Goal: Transaction & Acquisition: Download file/media

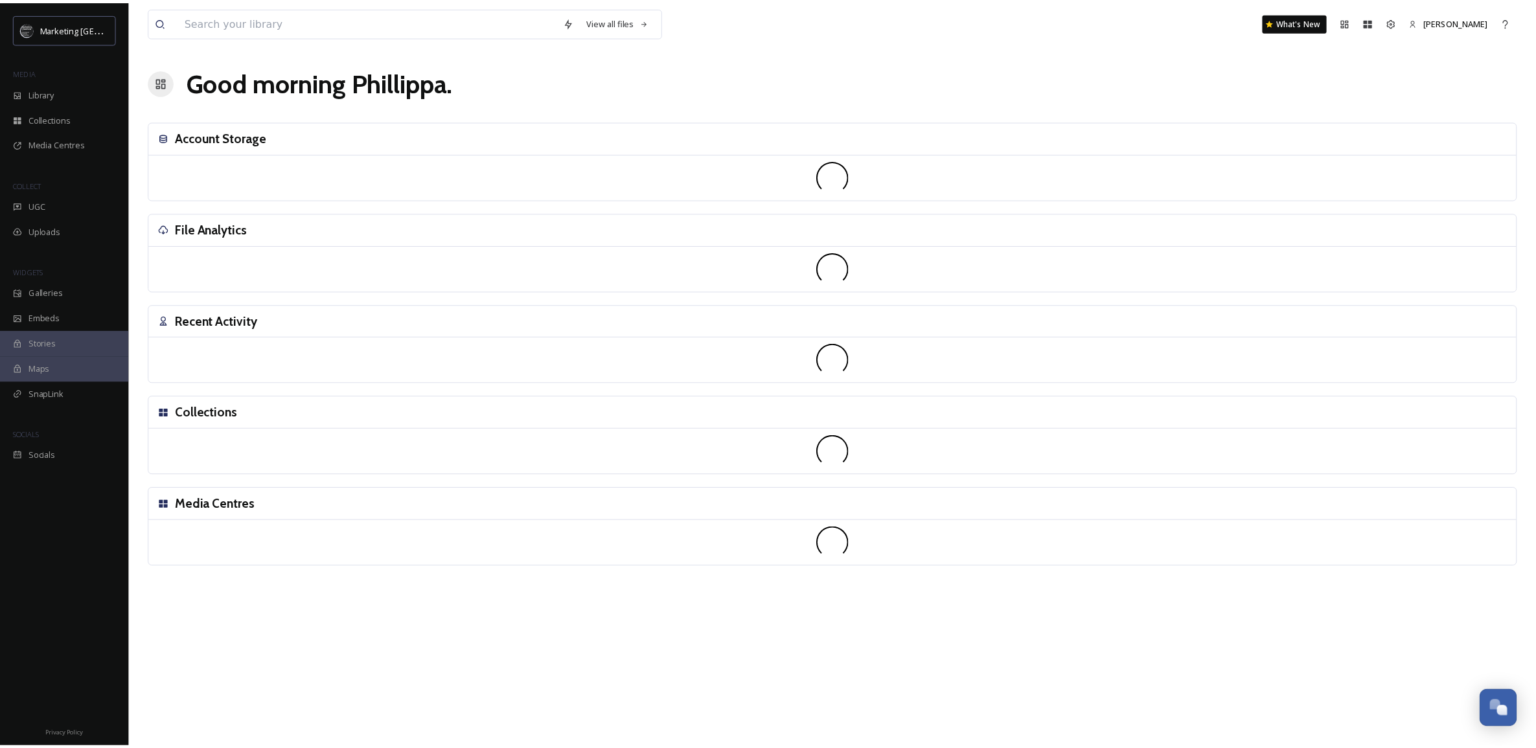
scroll to position [492, 0]
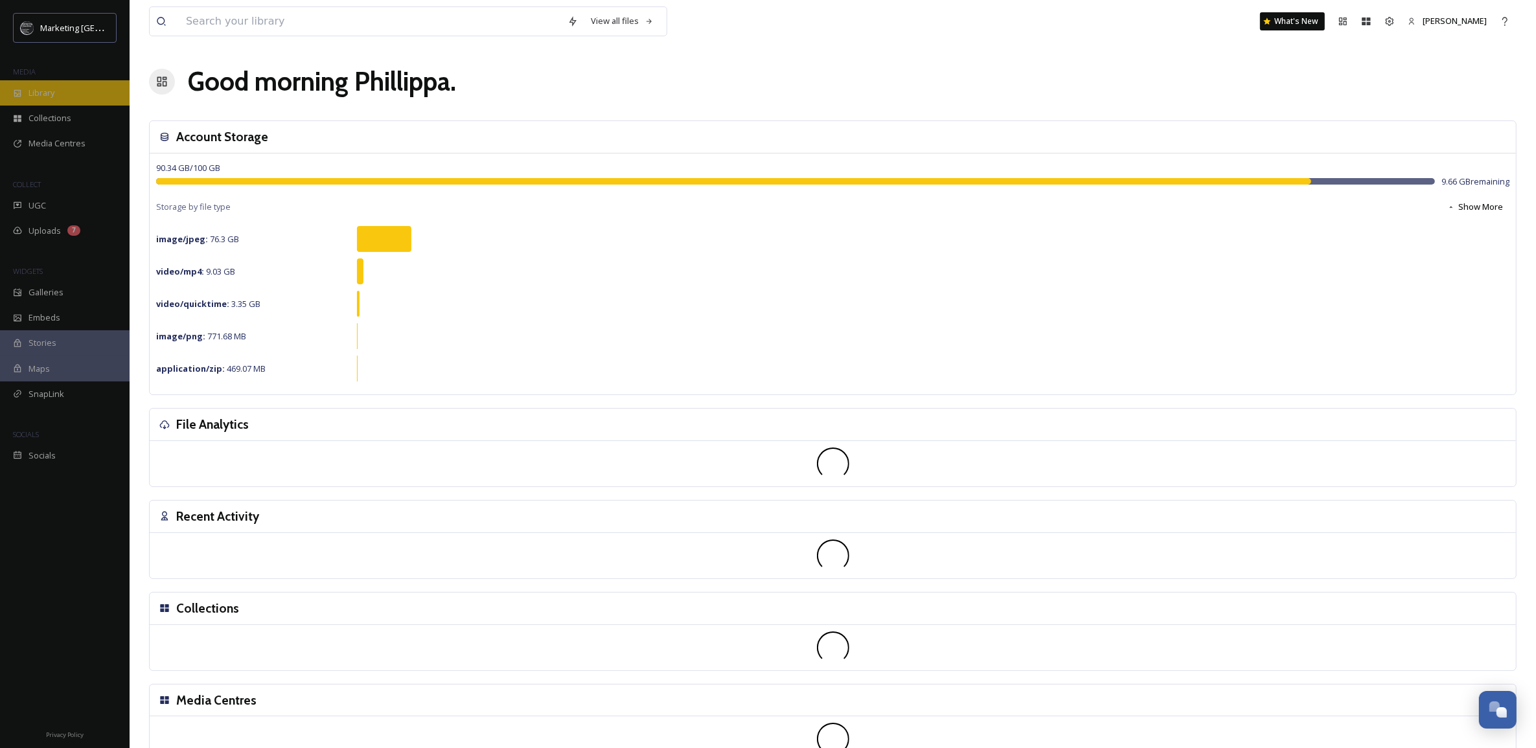
click at [57, 95] on div "Library" at bounding box center [65, 92] width 130 height 25
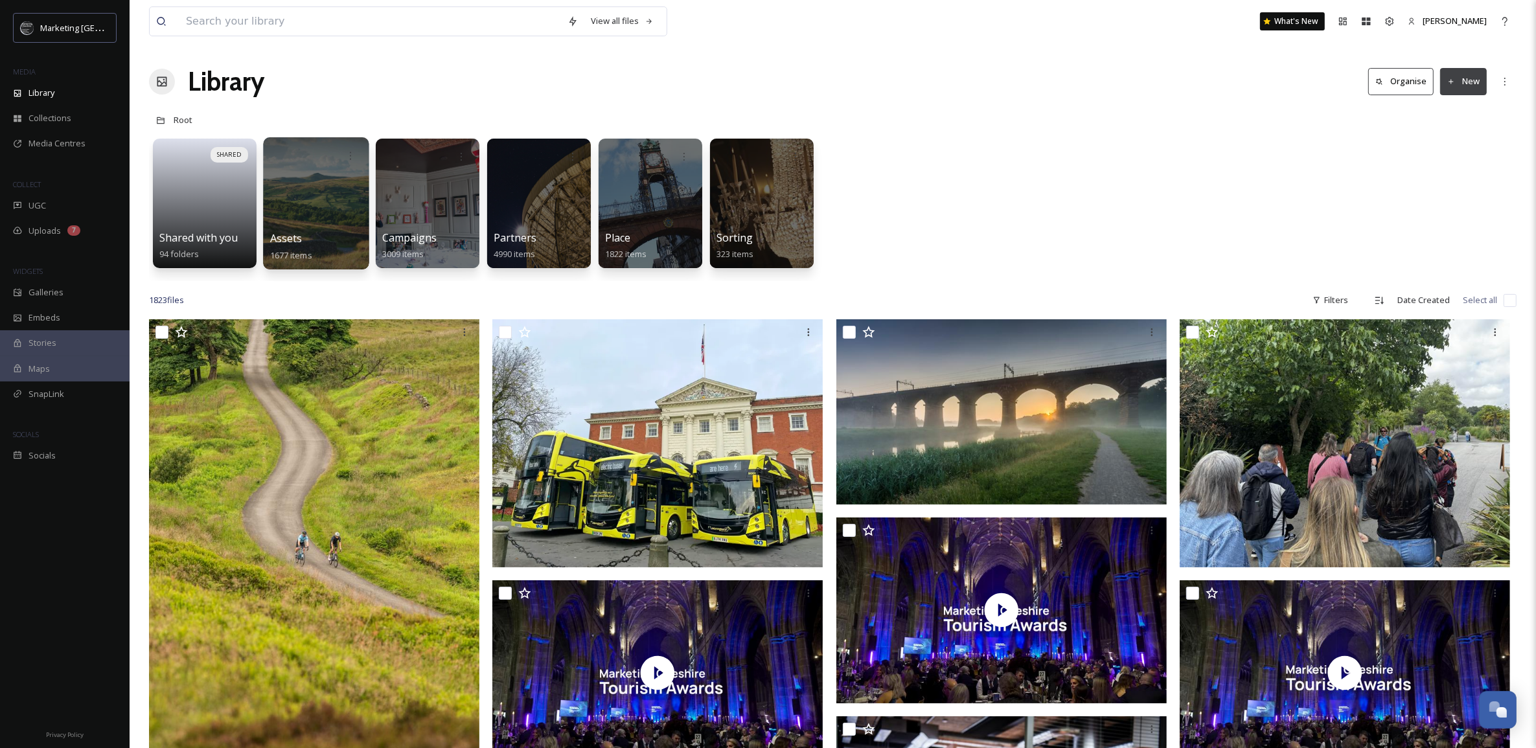
click at [326, 209] on div at bounding box center [316, 203] width 106 height 132
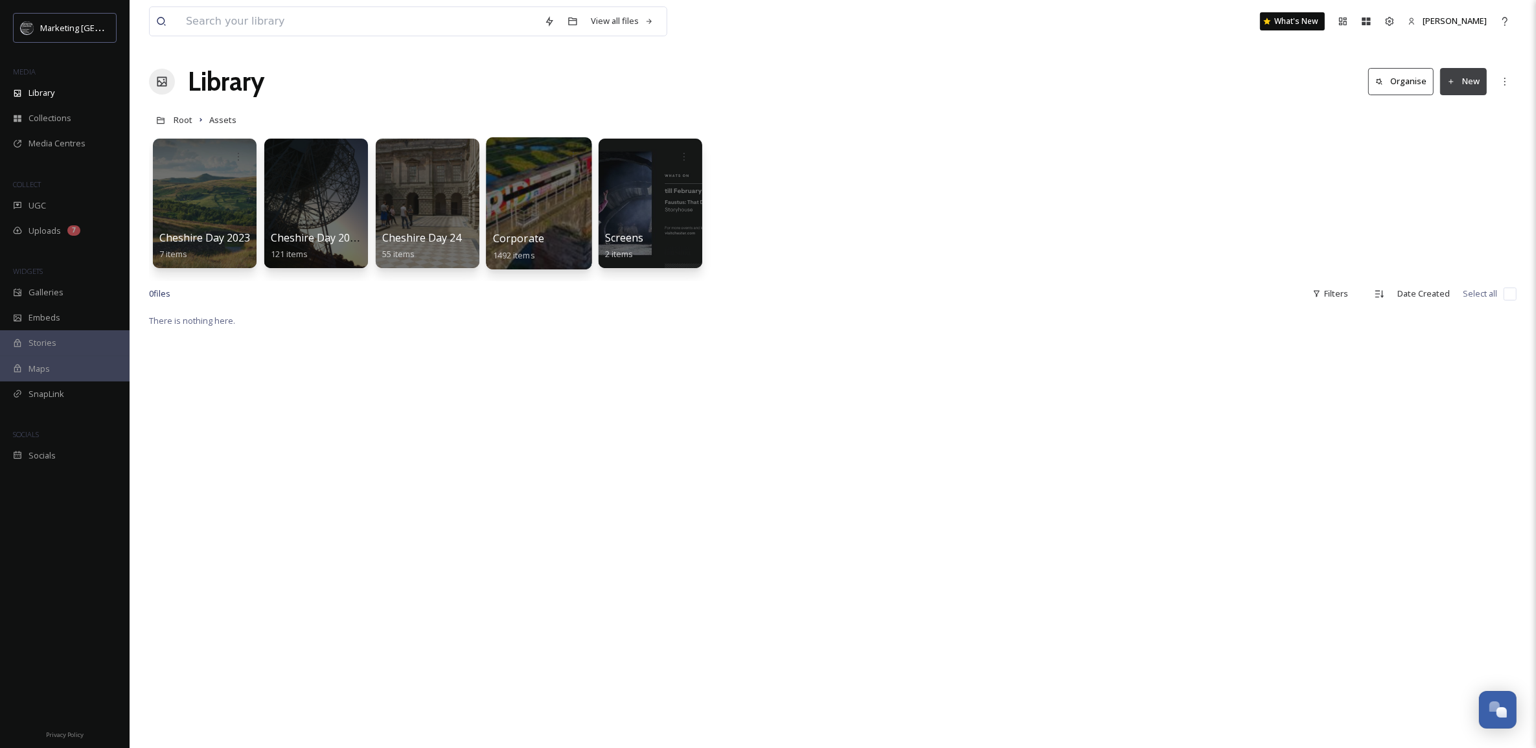
click at [546, 198] on div at bounding box center [539, 203] width 106 height 132
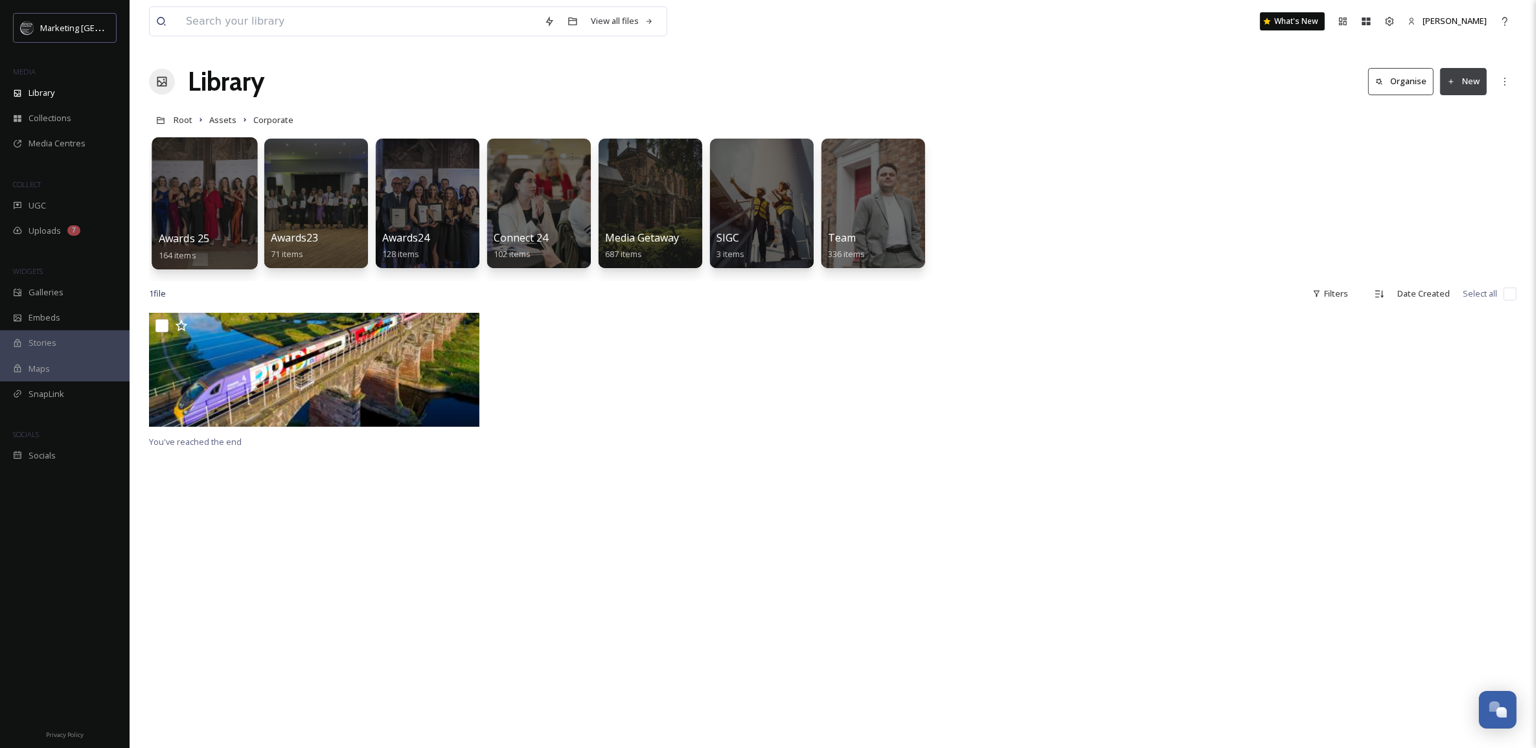
click at [218, 251] on div "Awards 25 164 items" at bounding box center [205, 247] width 93 height 32
click at [202, 211] on div at bounding box center [205, 203] width 106 height 132
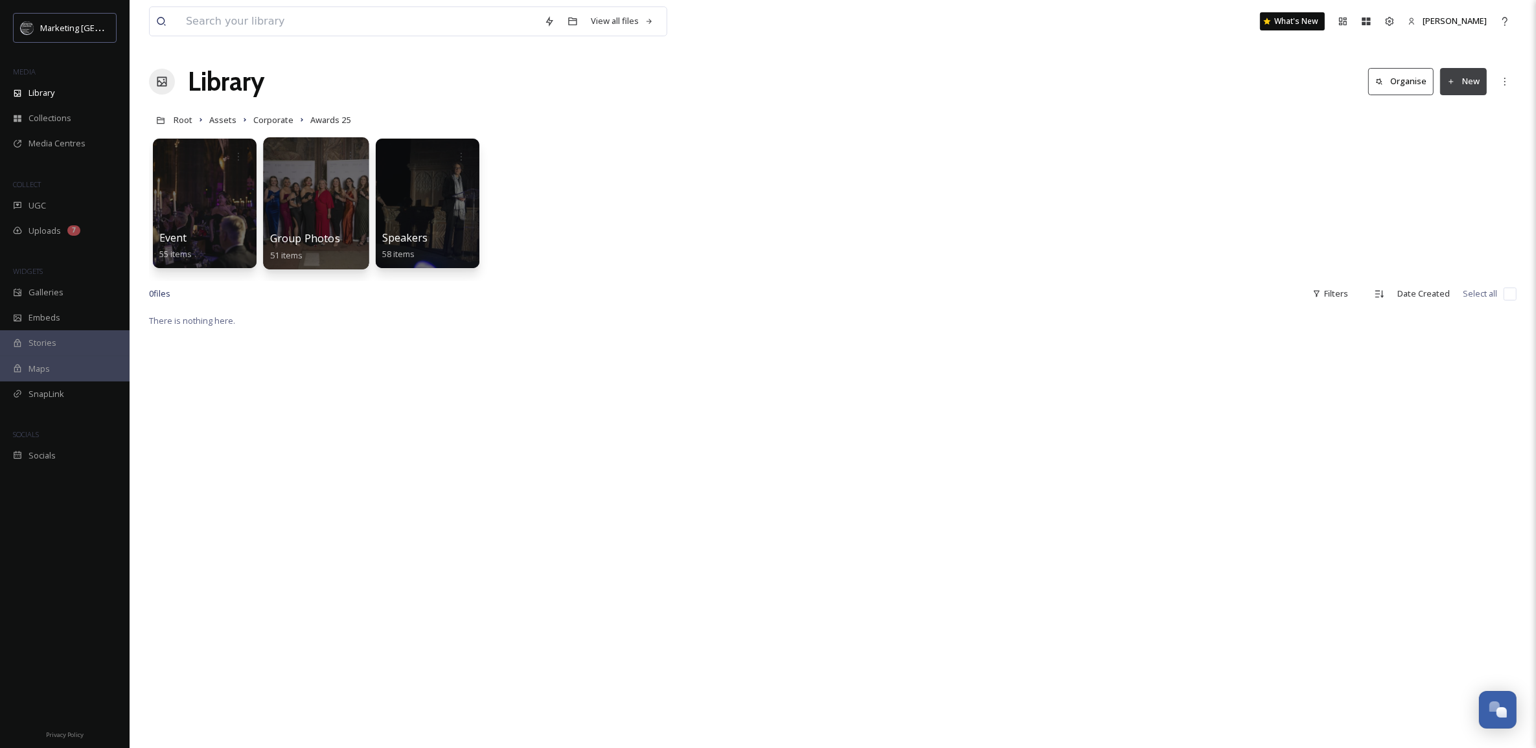
click at [306, 212] on div at bounding box center [316, 203] width 106 height 132
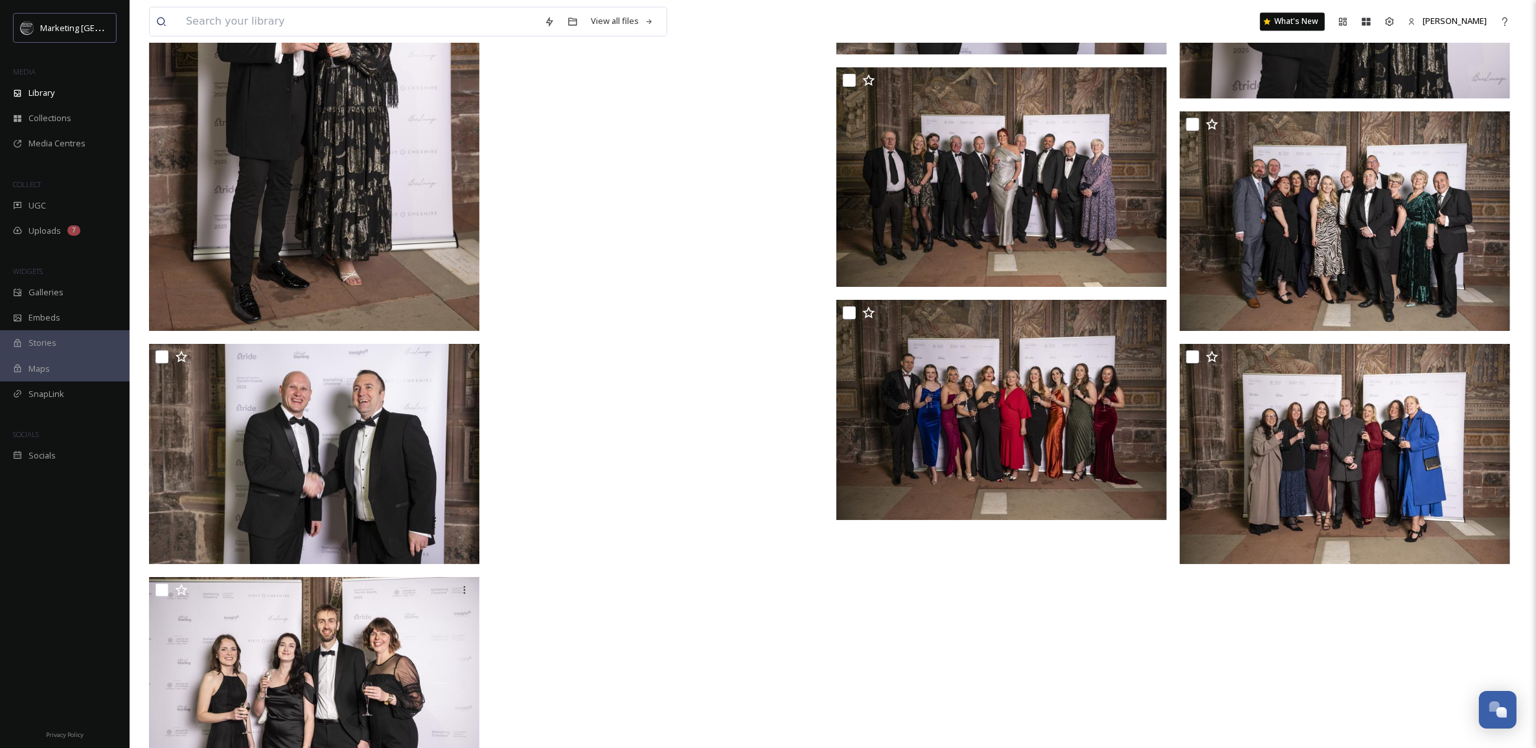
scroll to position [3570, 0]
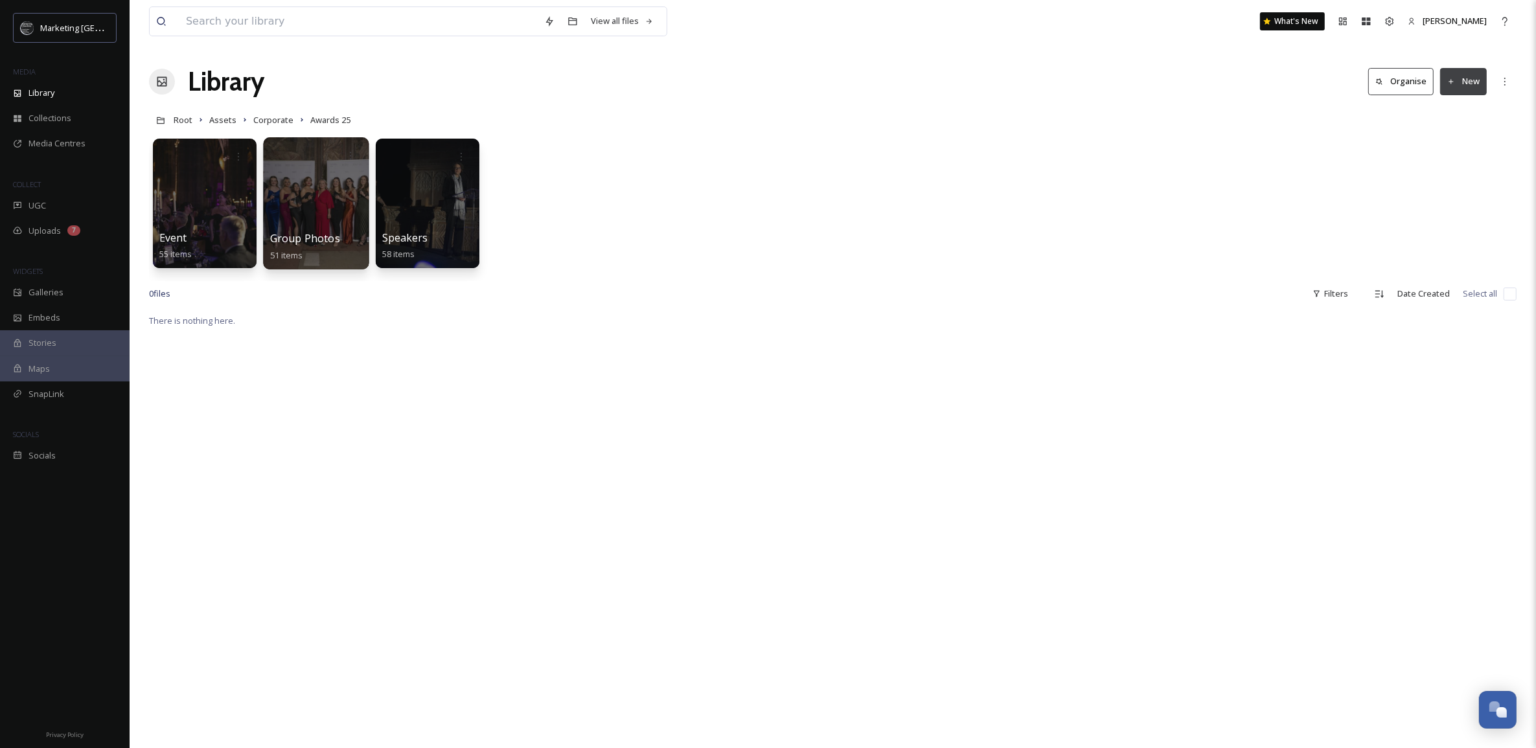
click at [295, 185] on div at bounding box center [316, 203] width 106 height 132
click at [192, 211] on div at bounding box center [205, 203] width 106 height 132
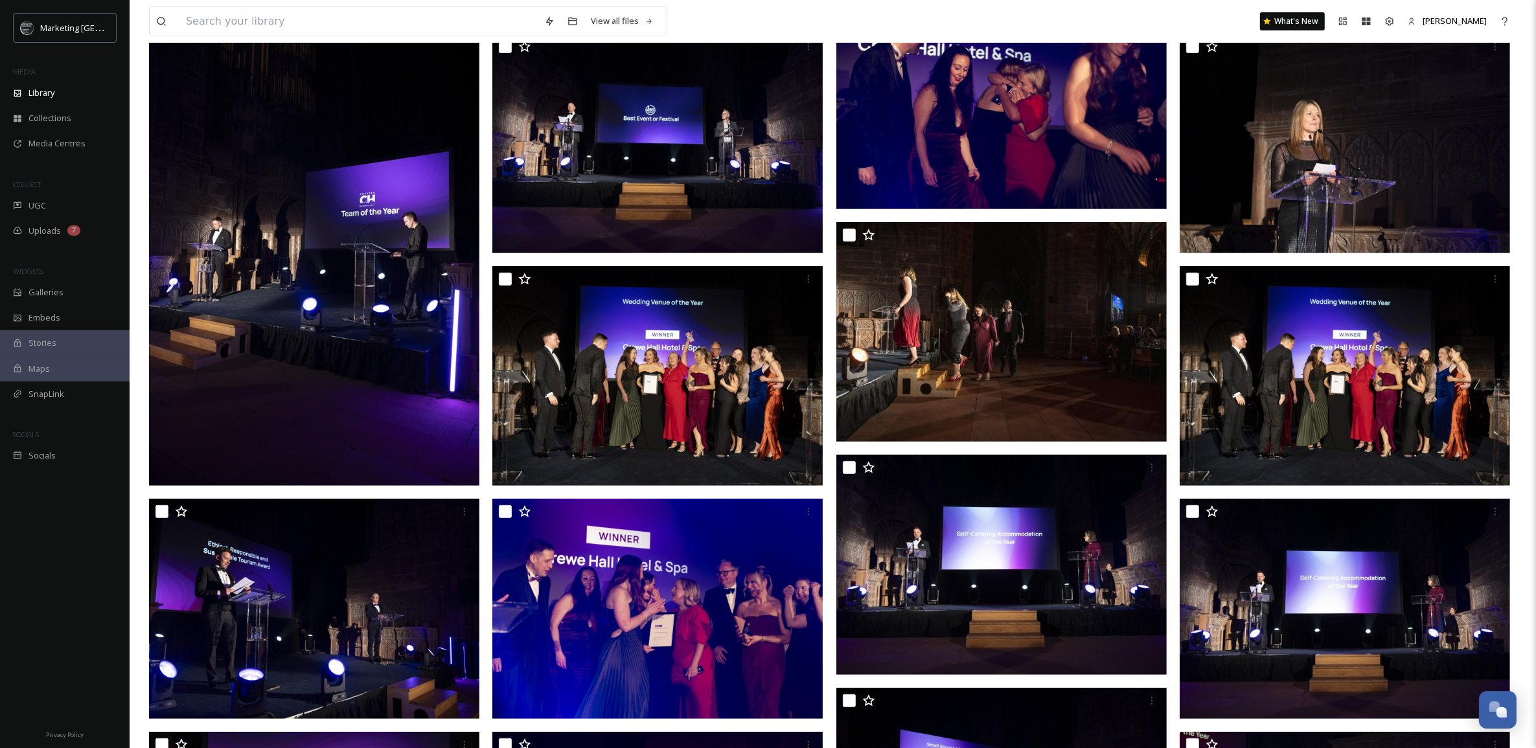
scroll to position [675, 0]
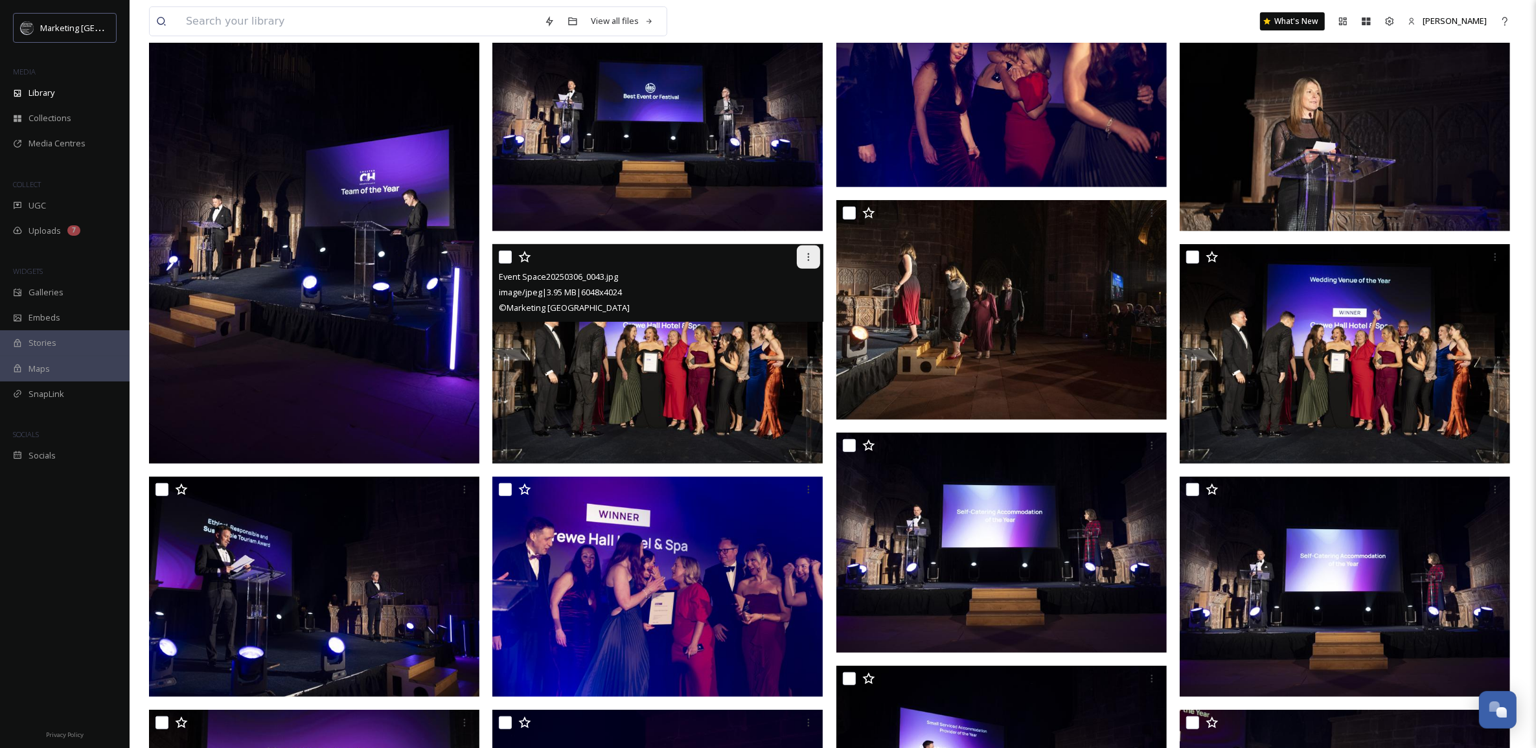
click at [807, 258] on icon at bounding box center [808, 257] width 10 height 10
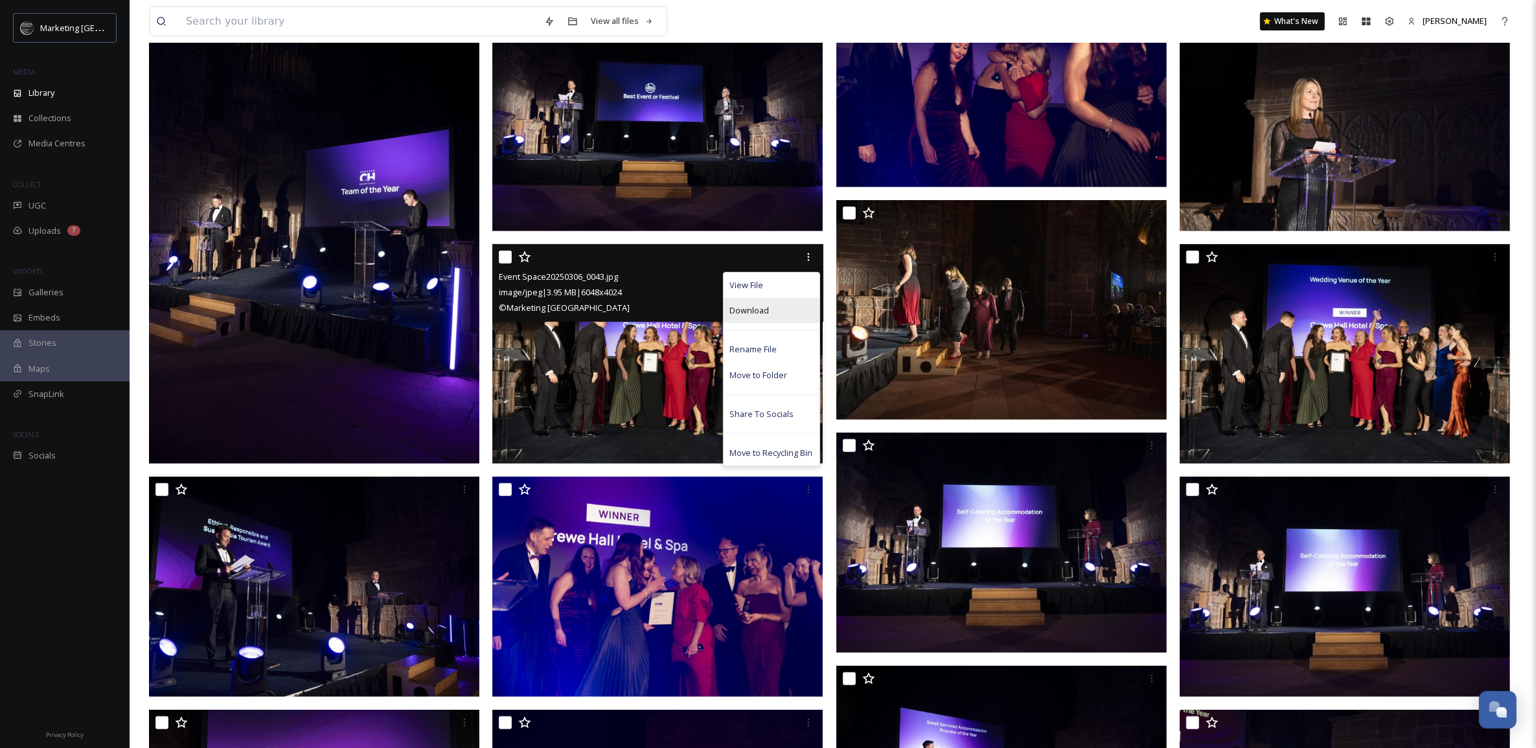
click at [757, 310] on span "Download" at bounding box center [750, 310] width 40 height 12
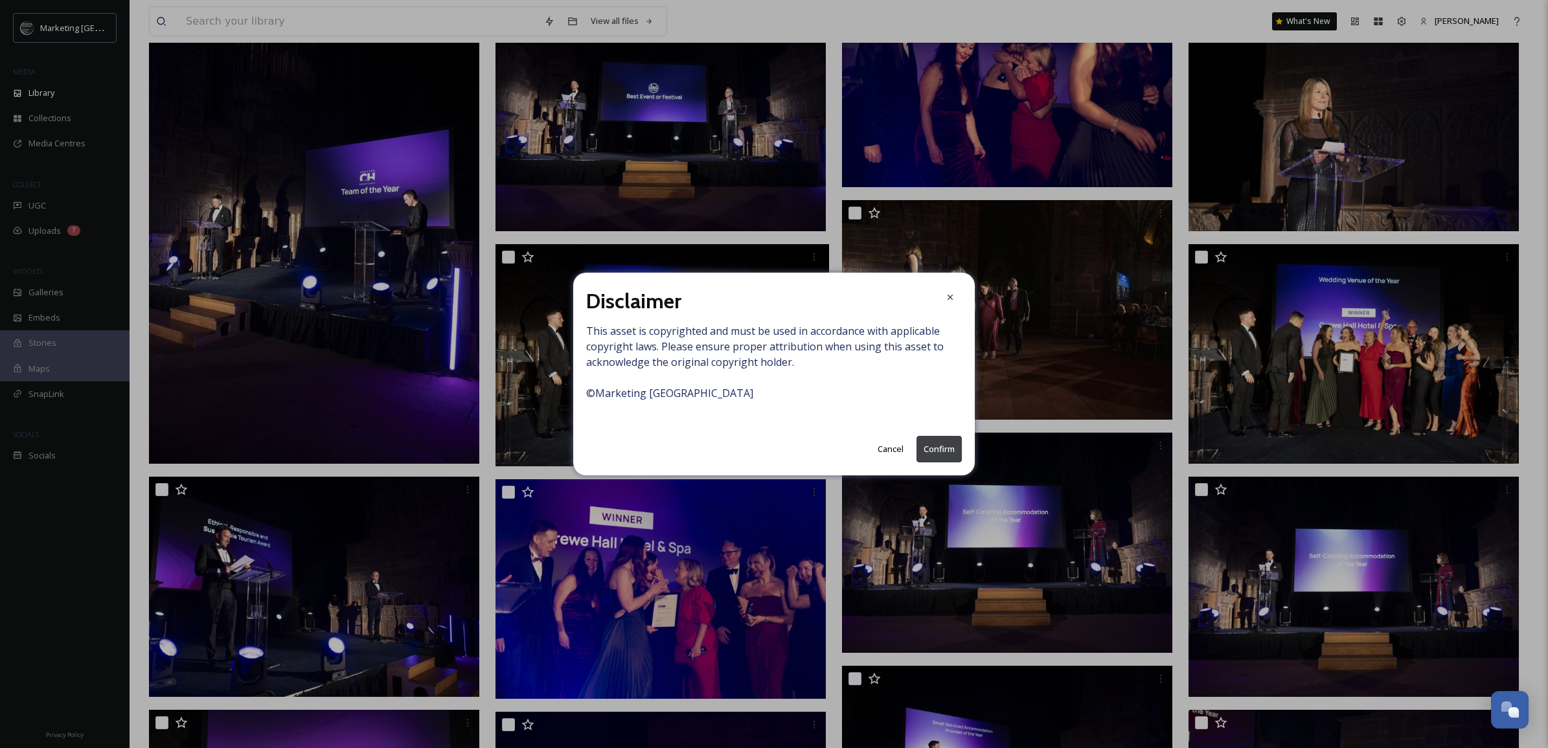
click at [942, 448] on button "Confirm" at bounding box center [938, 449] width 45 height 27
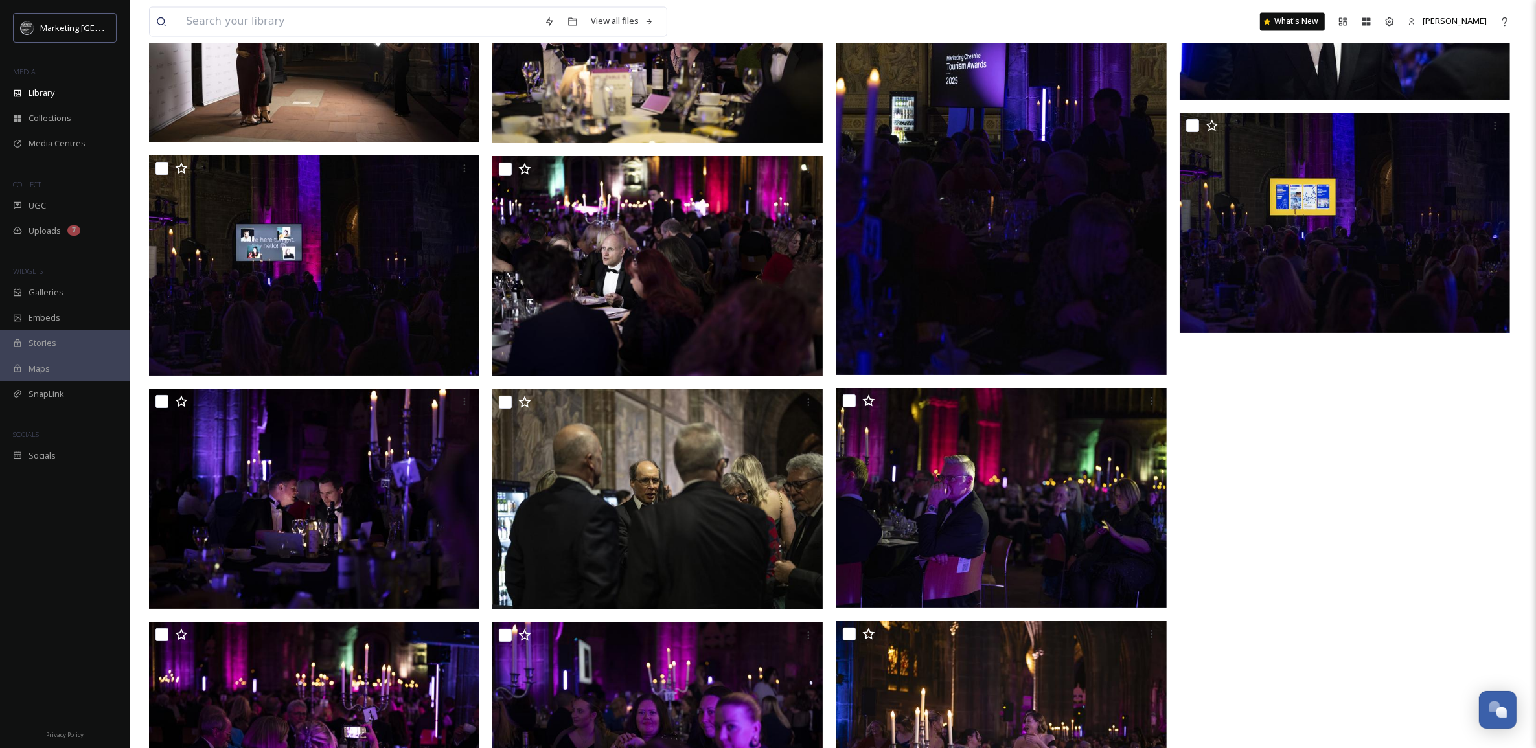
scroll to position [3251, 0]
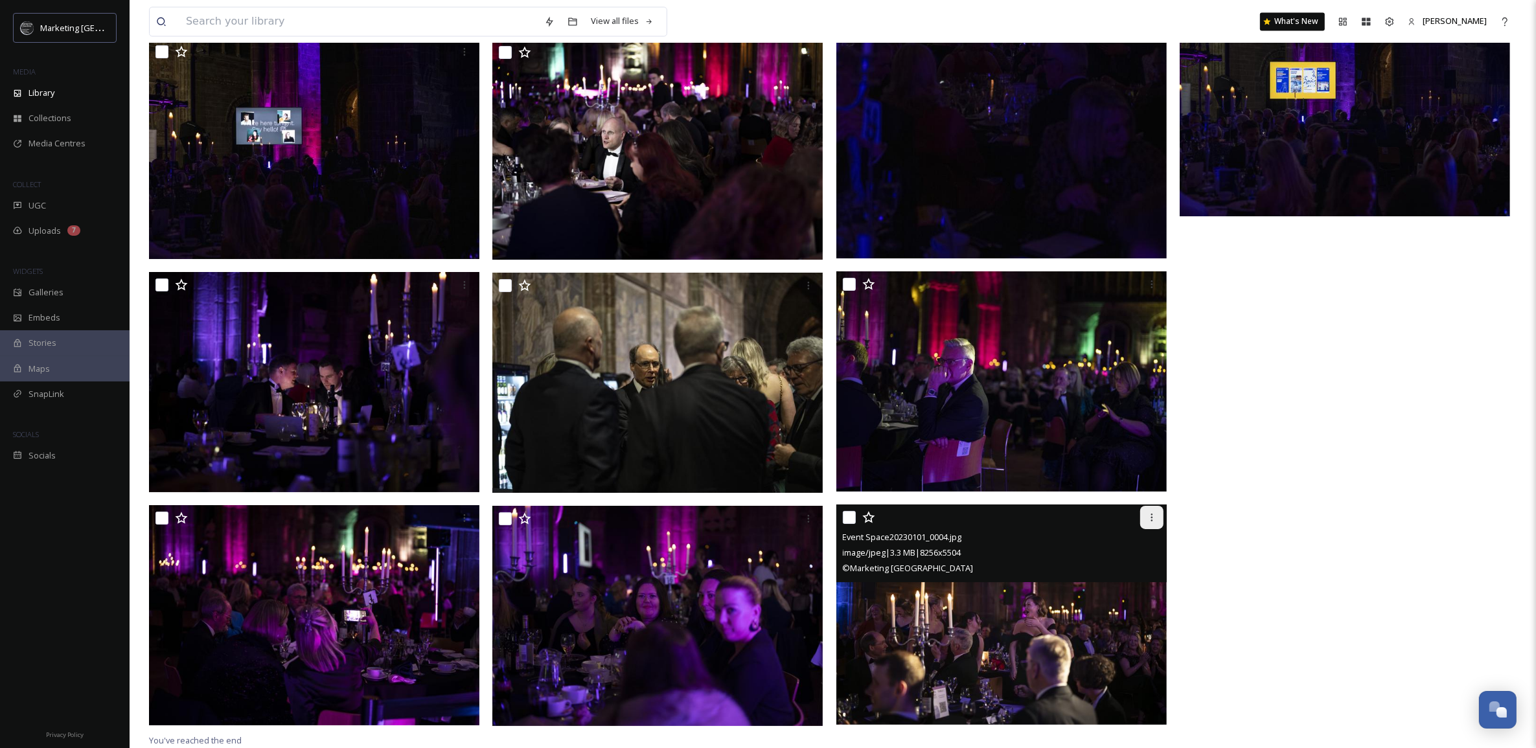
click at [1153, 523] on div at bounding box center [1151, 517] width 23 height 23
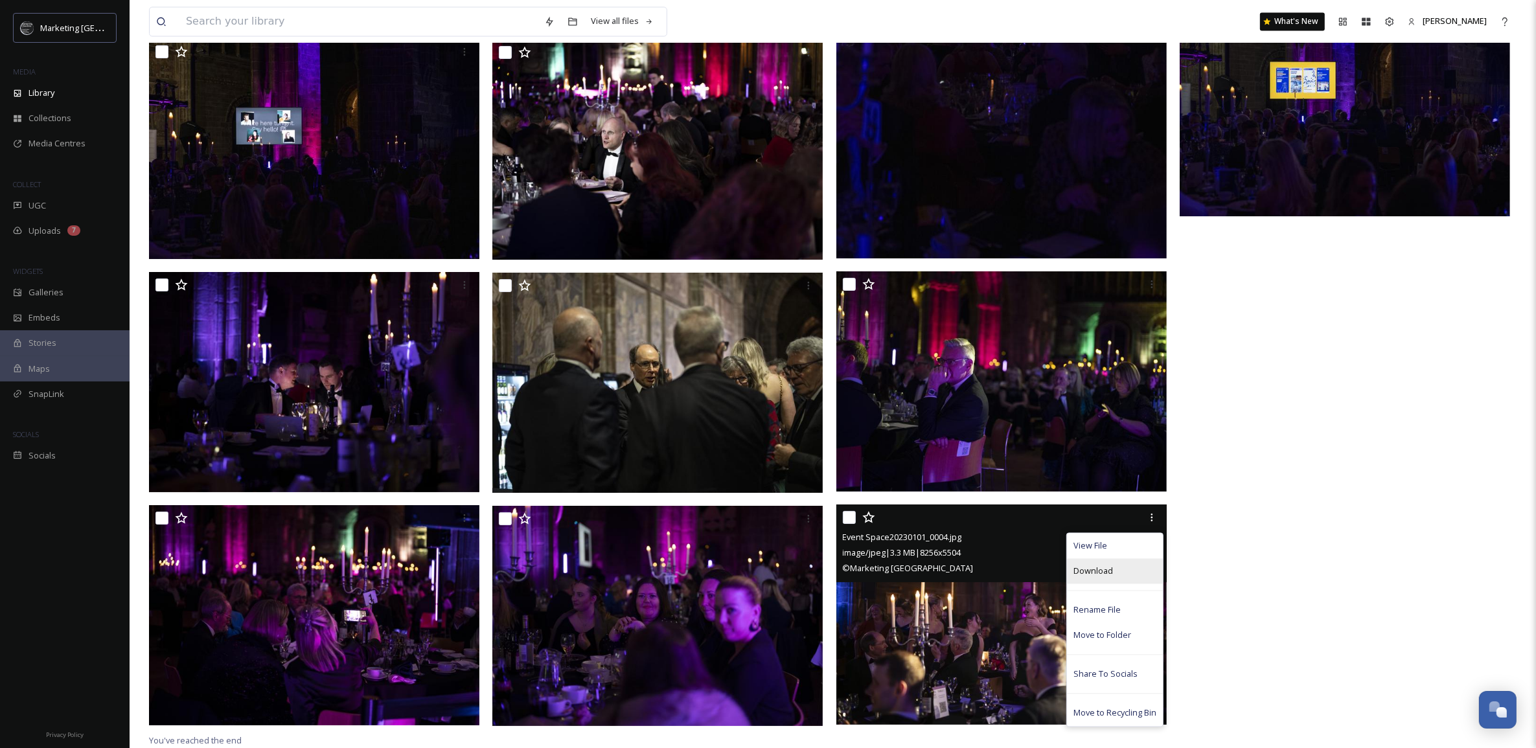
click at [1108, 572] on span "Download" at bounding box center [1093, 571] width 40 height 12
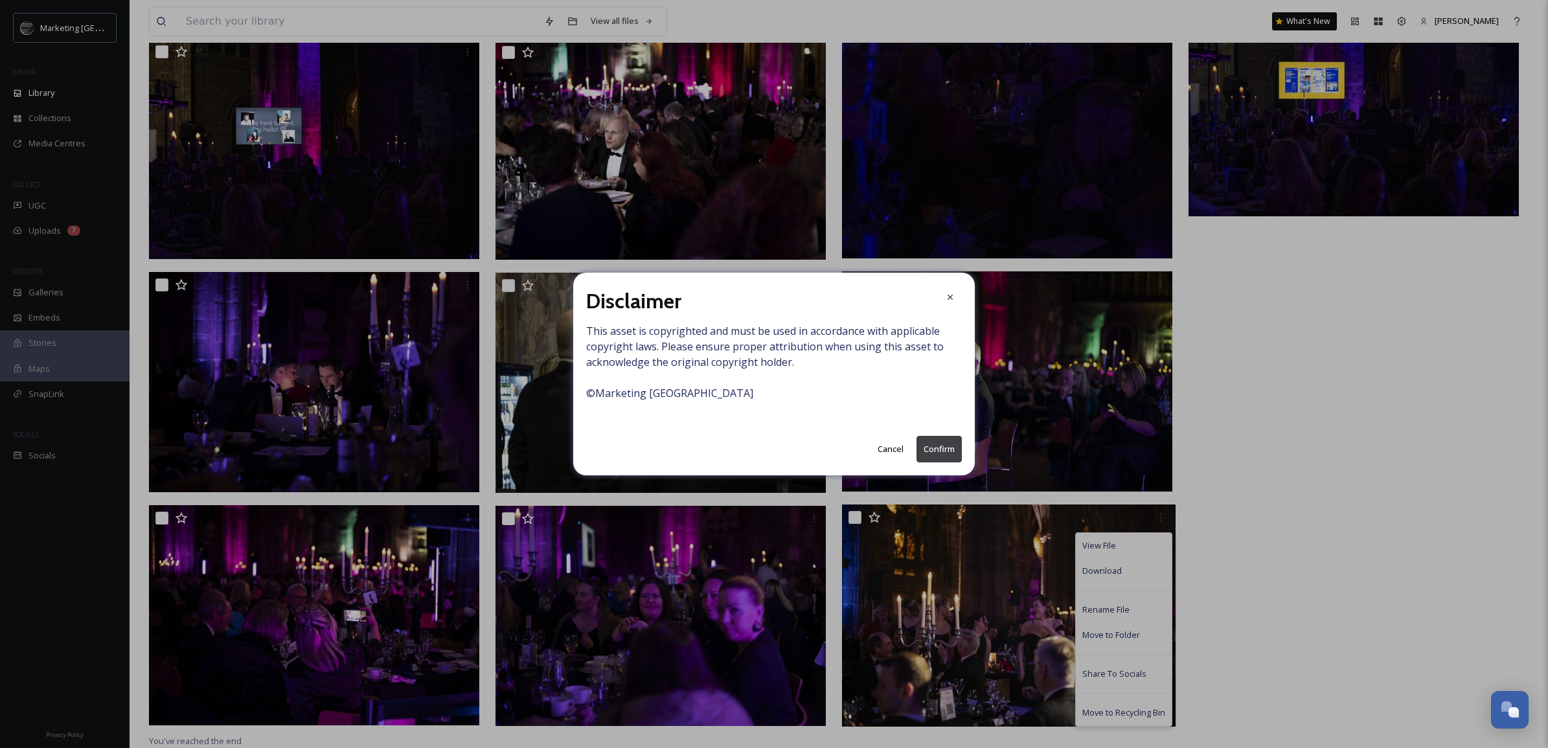
click at [937, 452] on button "Confirm" at bounding box center [938, 449] width 45 height 27
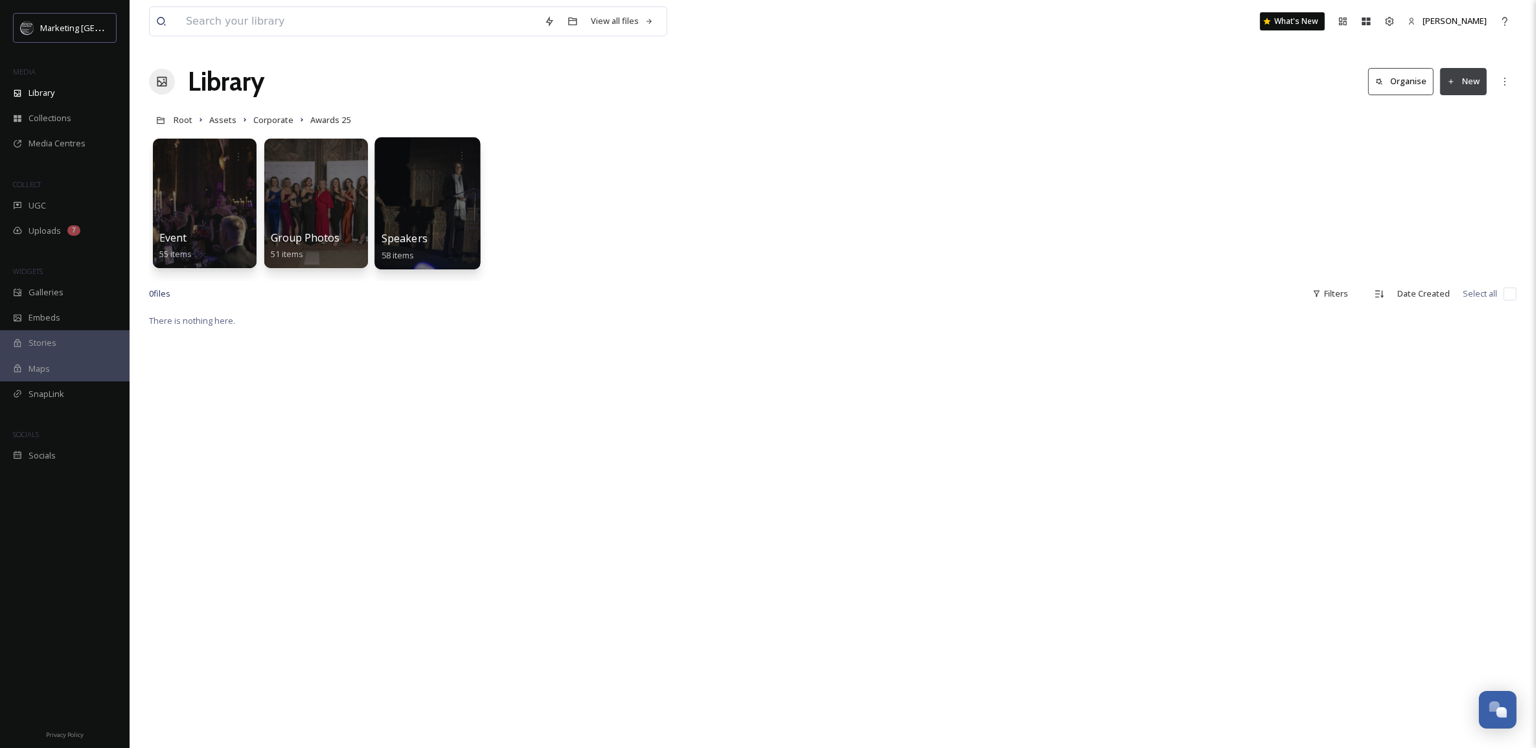
click at [429, 202] on div at bounding box center [427, 203] width 106 height 132
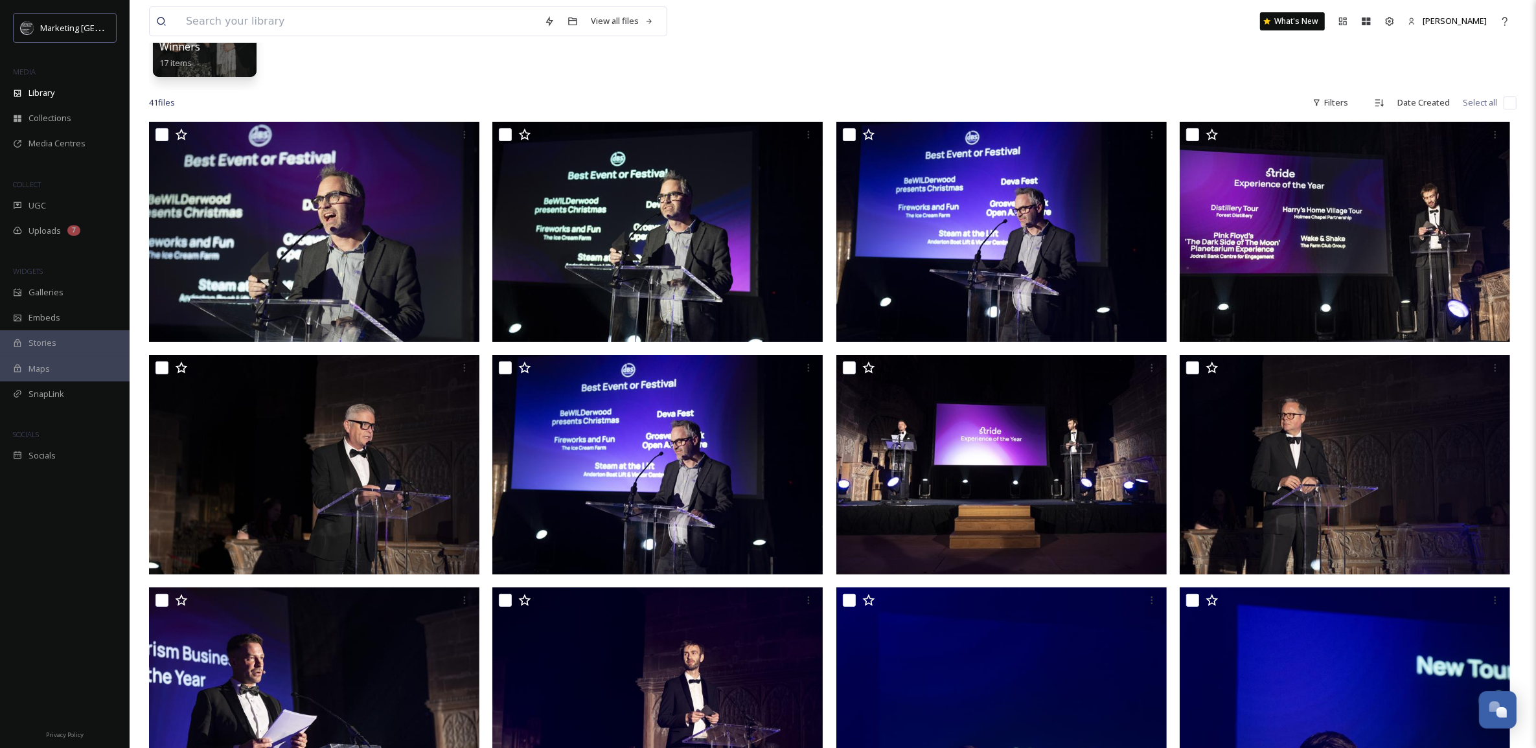
scroll to position [168, 0]
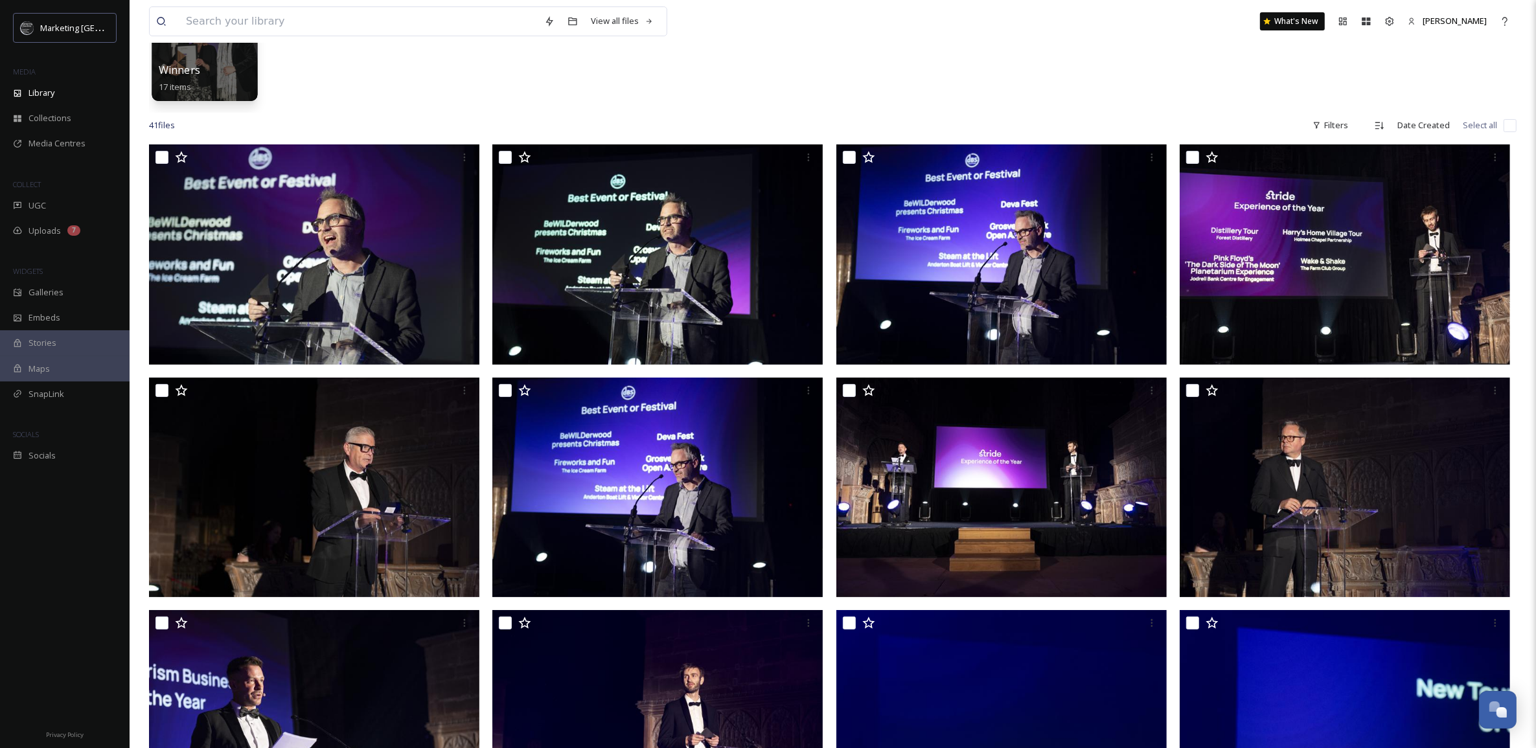
click at [212, 74] on div "Winners 17 items" at bounding box center [205, 78] width 93 height 32
click at [219, 78] on div "Winners 17 items" at bounding box center [205, 78] width 93 height 32
click at [222, 82] on div "Winners 17 items" at bounding box center [205, 78] width 93 height 32
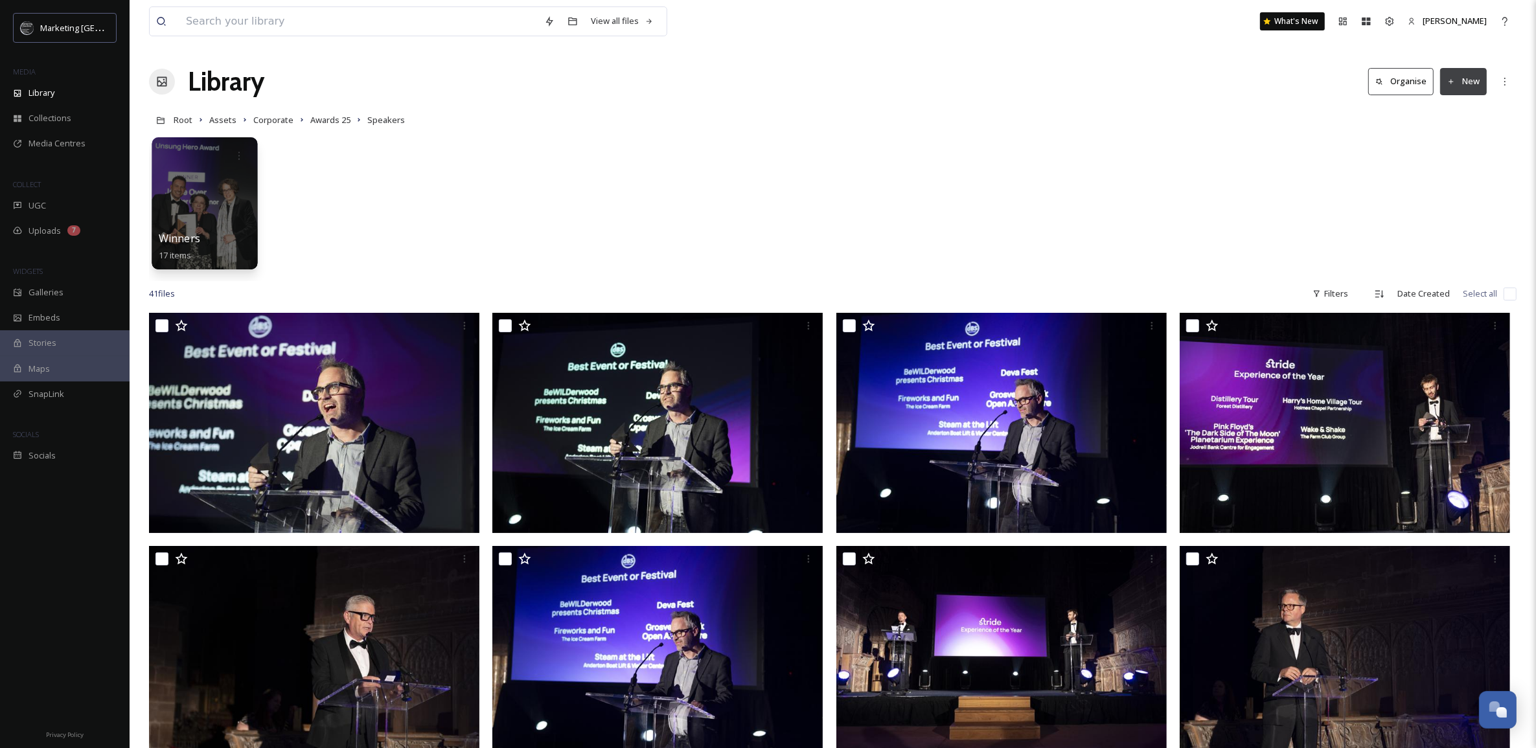
click at [205, 204] on div at bounding box center [205, 203] width 106 height 132
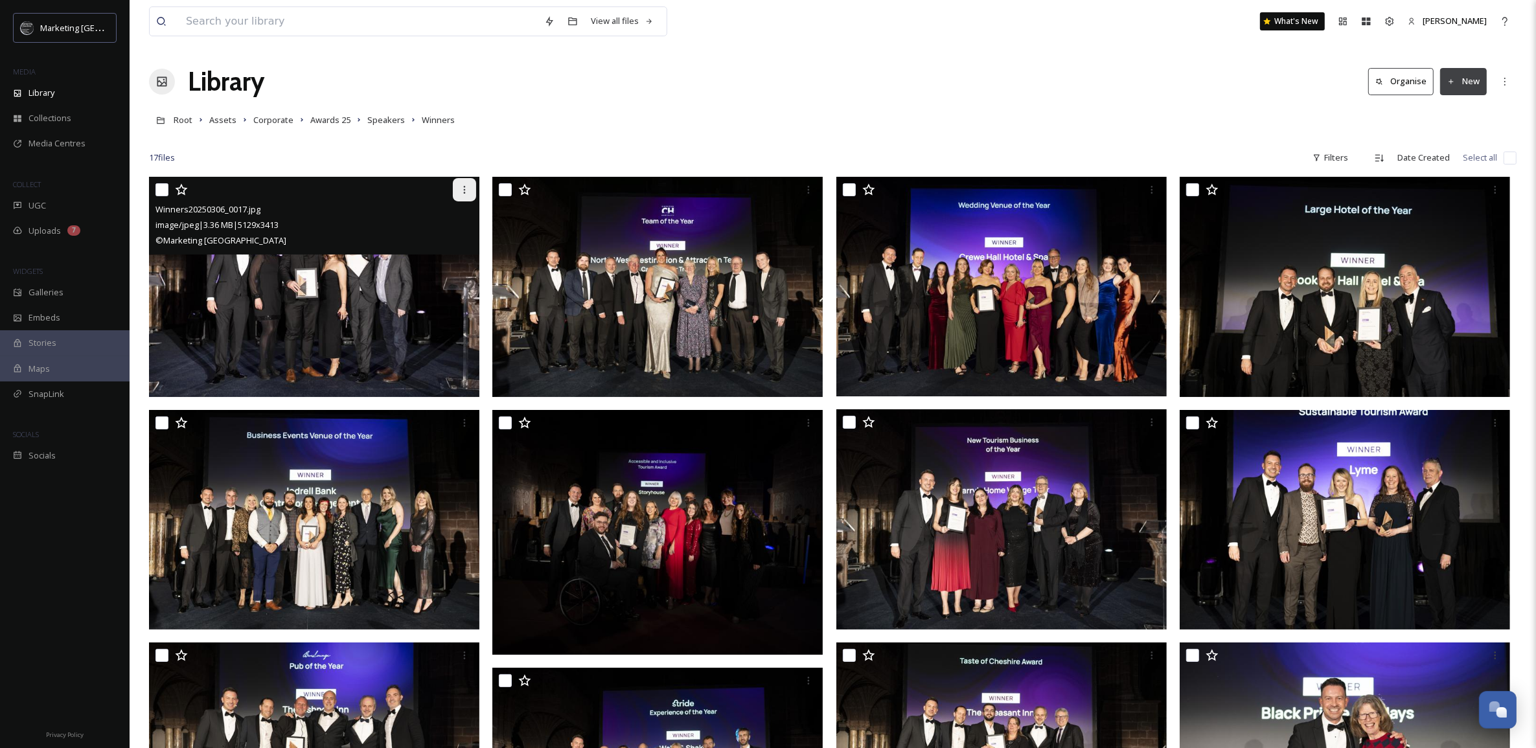
click at [467, 190] on icon at bounding box center [464, 190] width 10 height 10
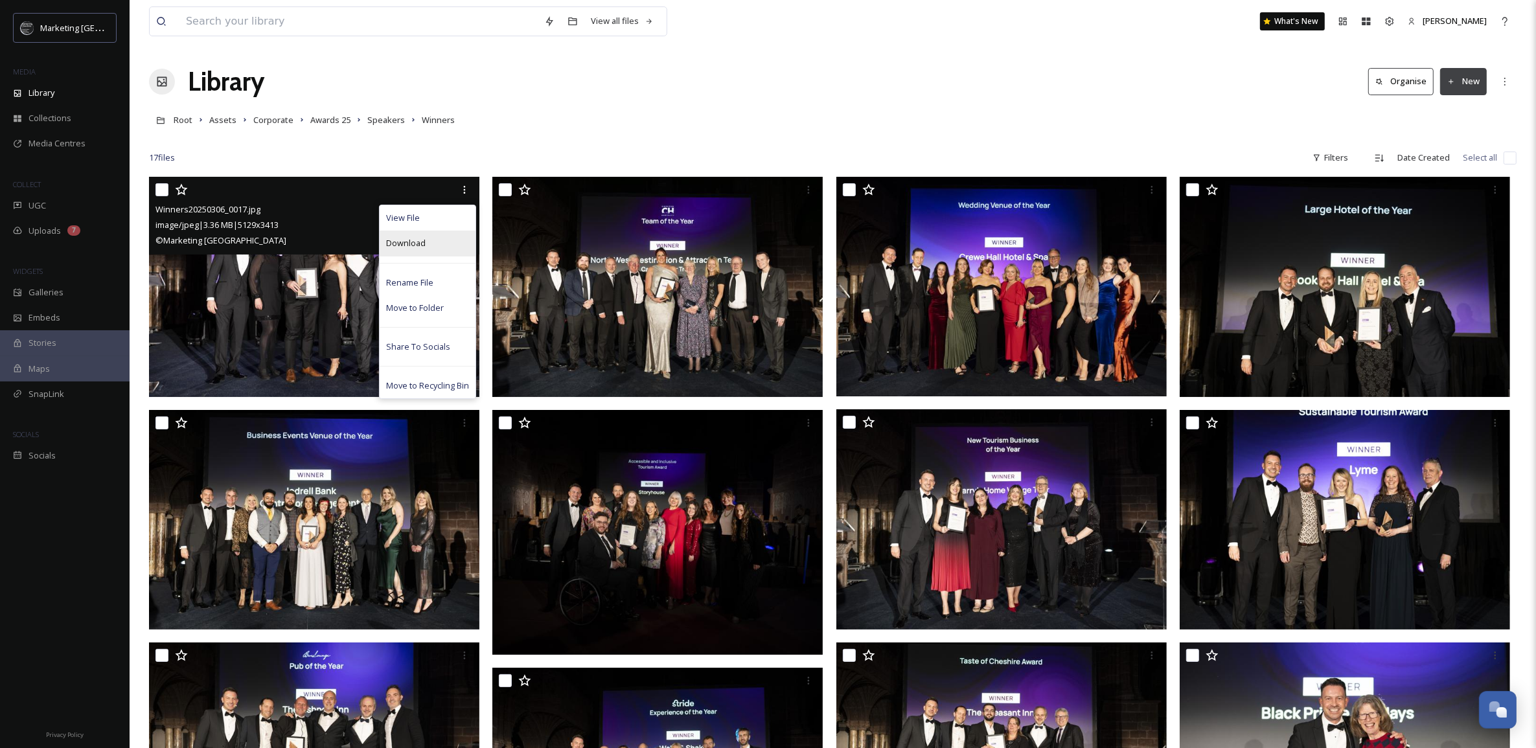
click at [415, 249] on span "Download" at bounding box center [406, 243] width 40 height 12
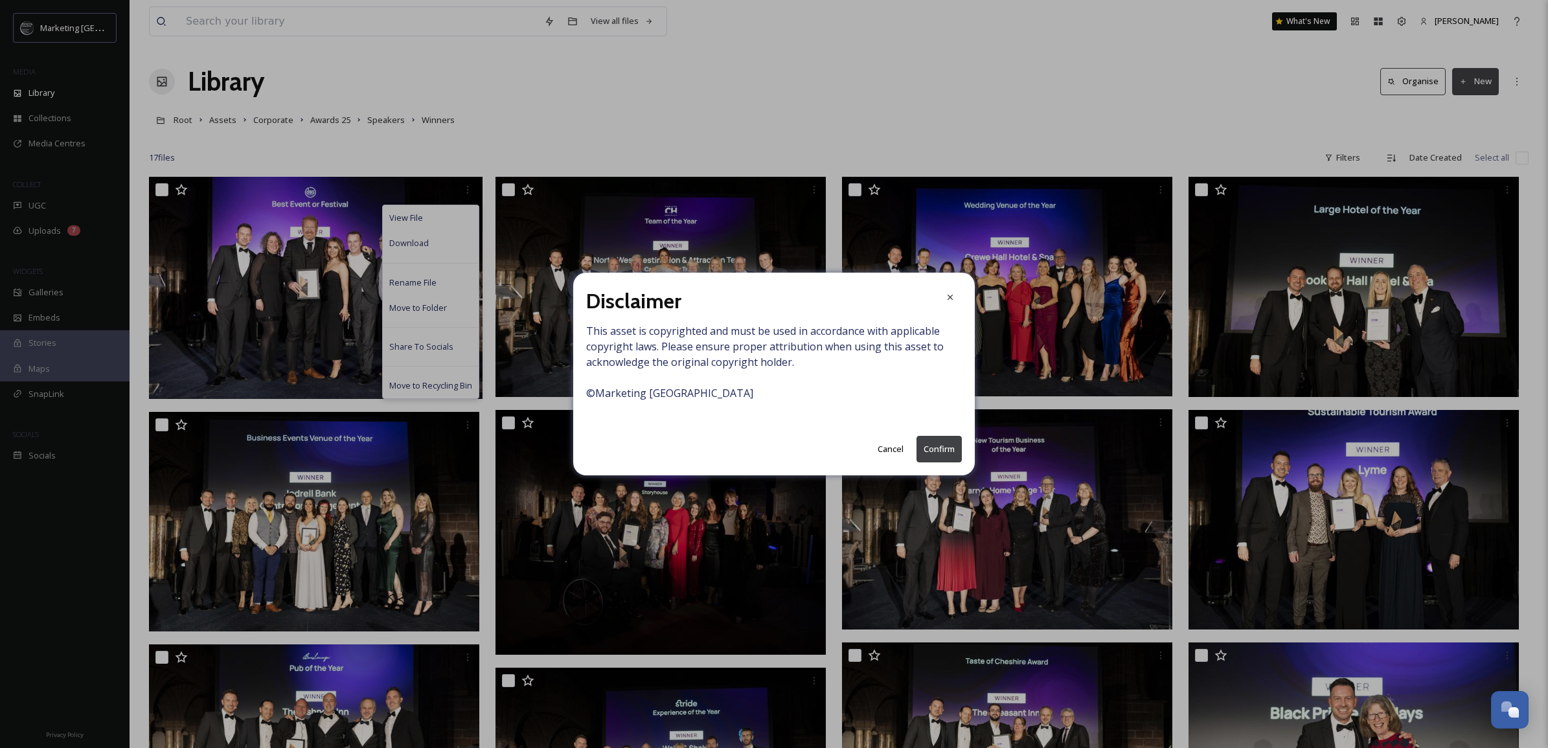
click at [943, 448] on button "Confirm" at bounding box center [938, 449] width 45 height 27
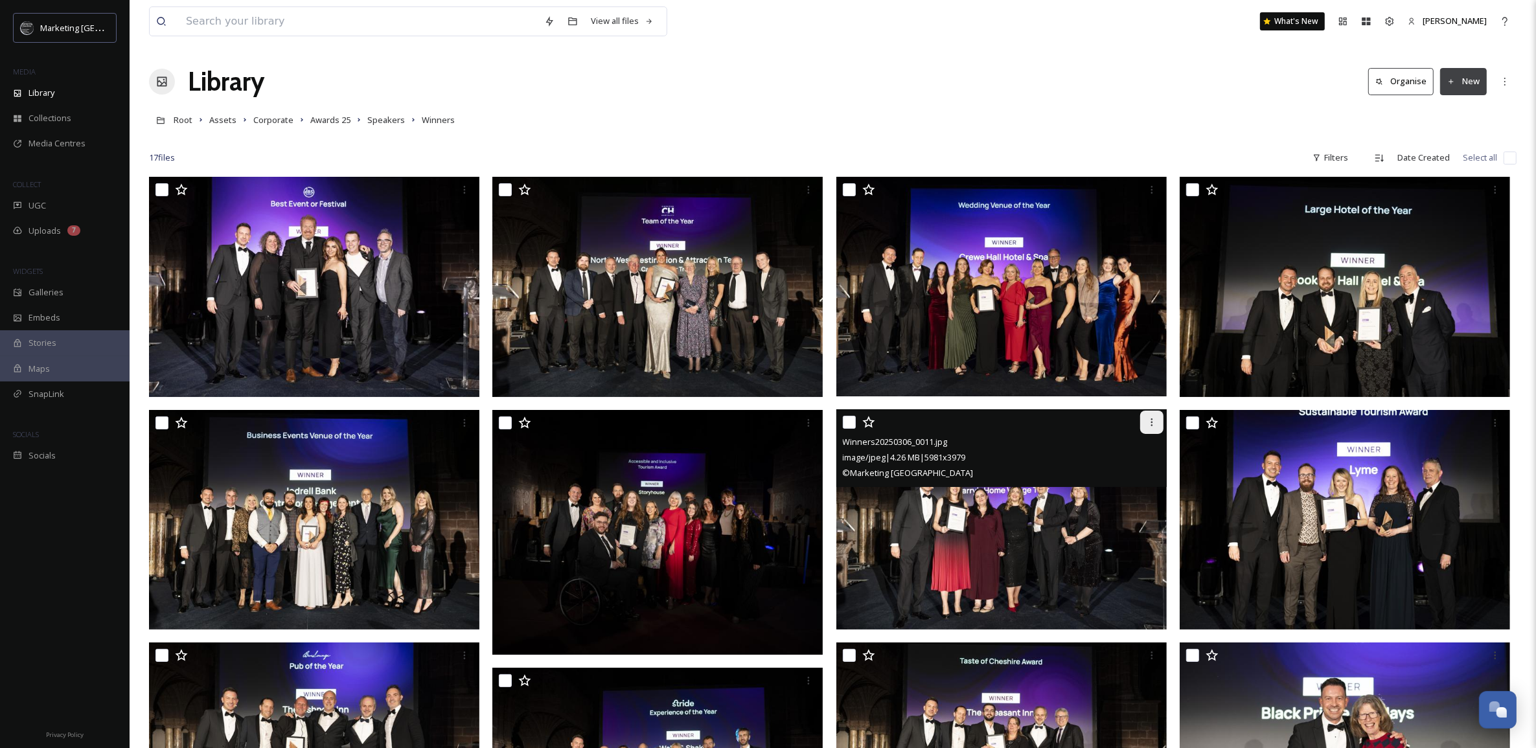
click at [1146, 426] on icon at bounding box center [1151, 422] width 10 height 10
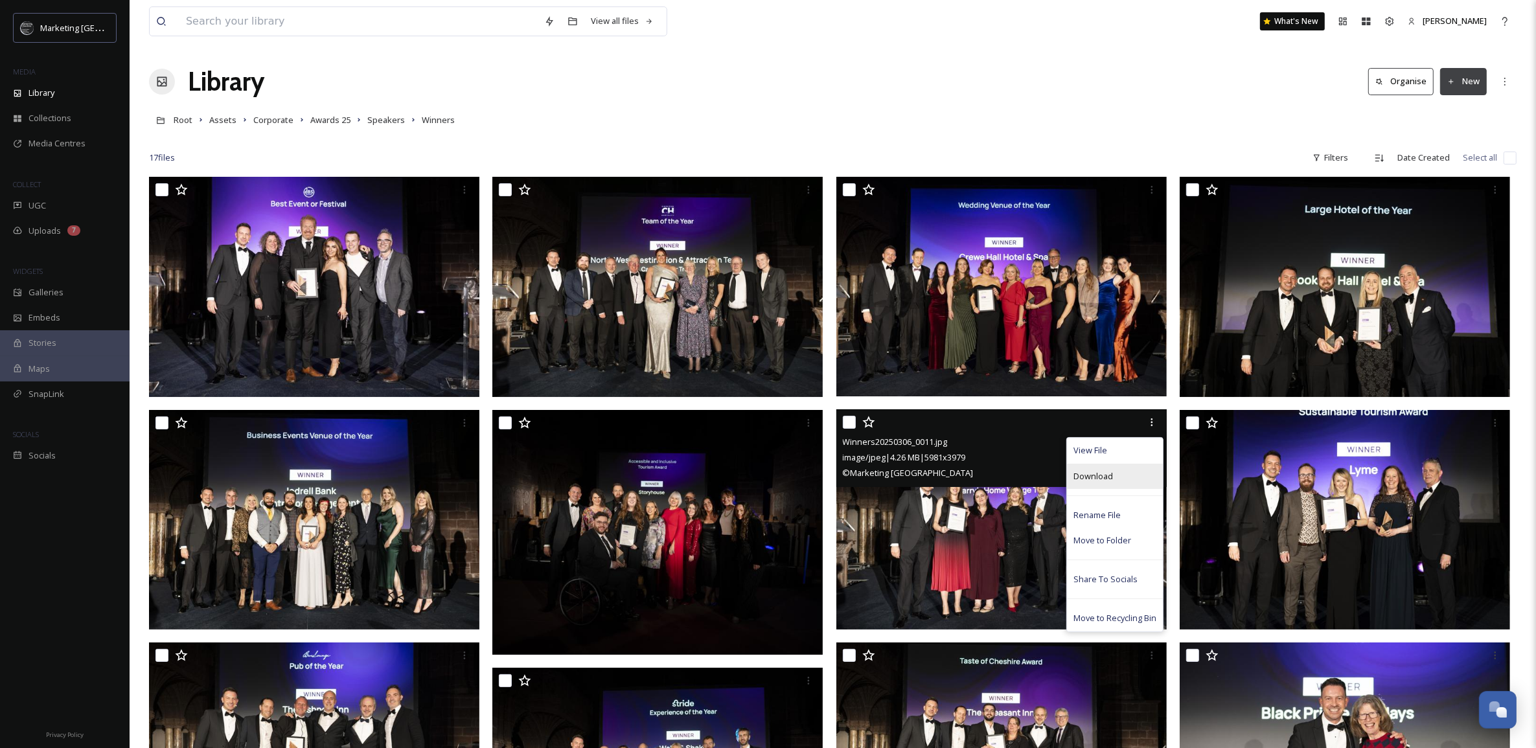
click at [1101, 477] on span "Download" at bounding box center [1093, 476] width 40 height 12
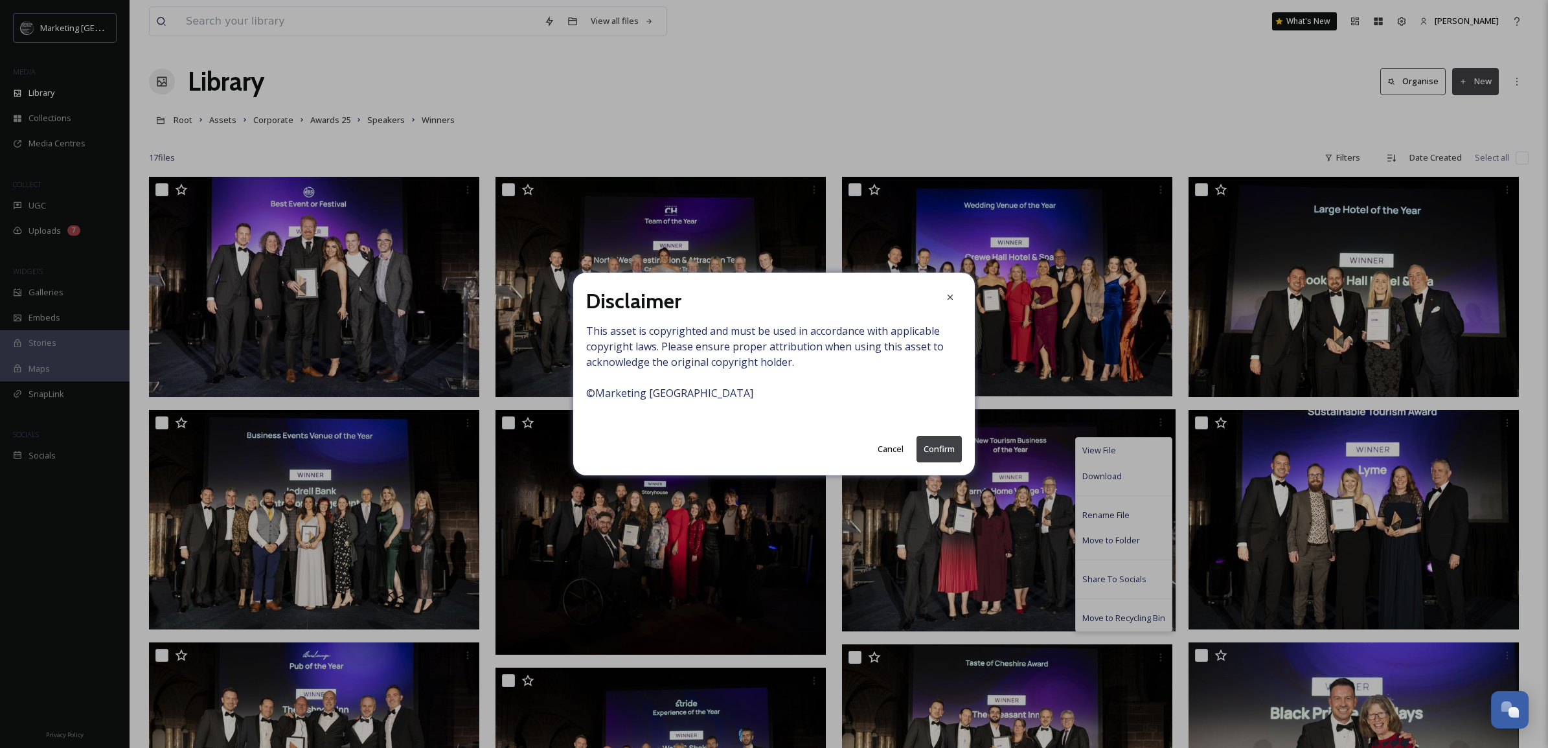
click at [922, 442] on button "Confirm" at bounding box center [938, 449] width 45 height 27
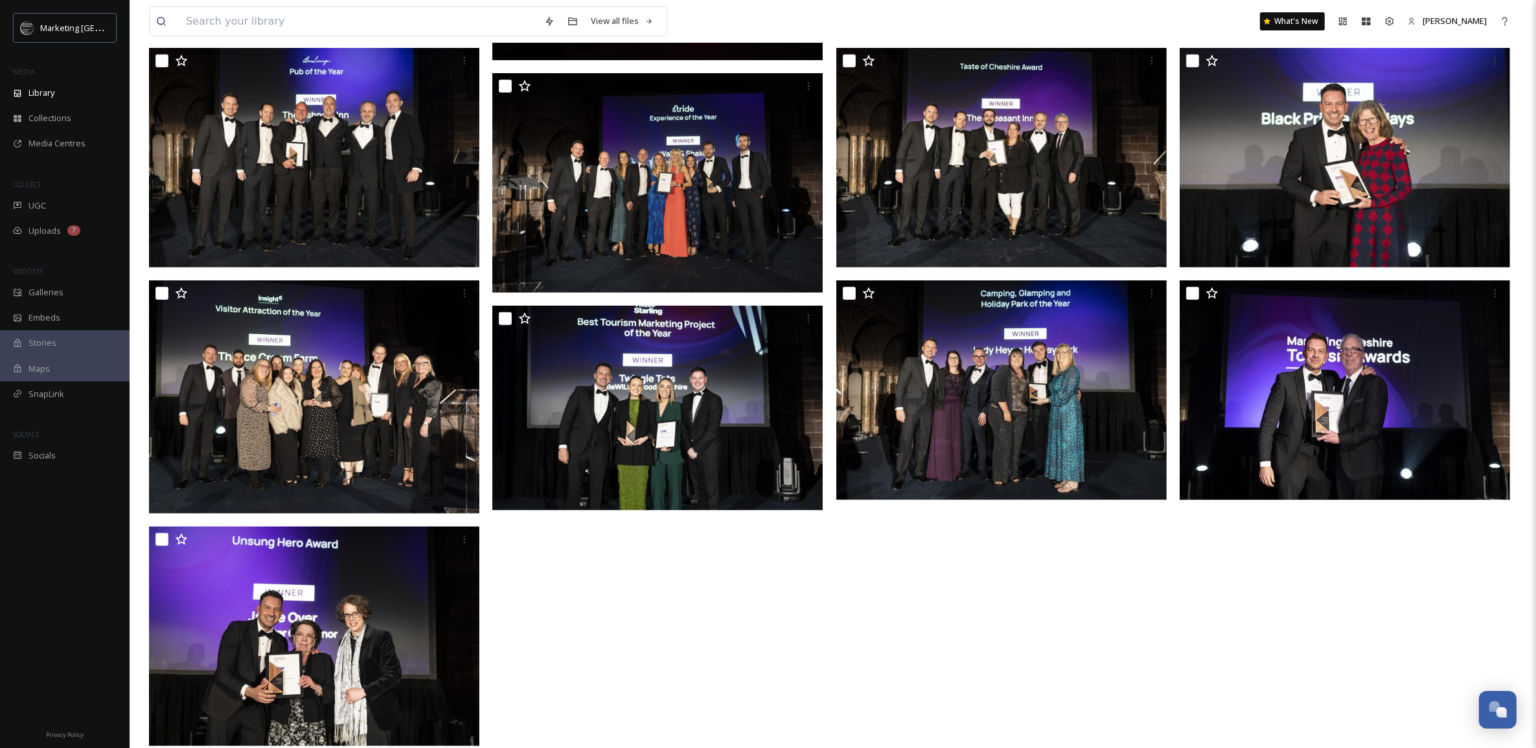
scroll to position [615, 0]
